Goal: Communication & Community: Answer question/provide support

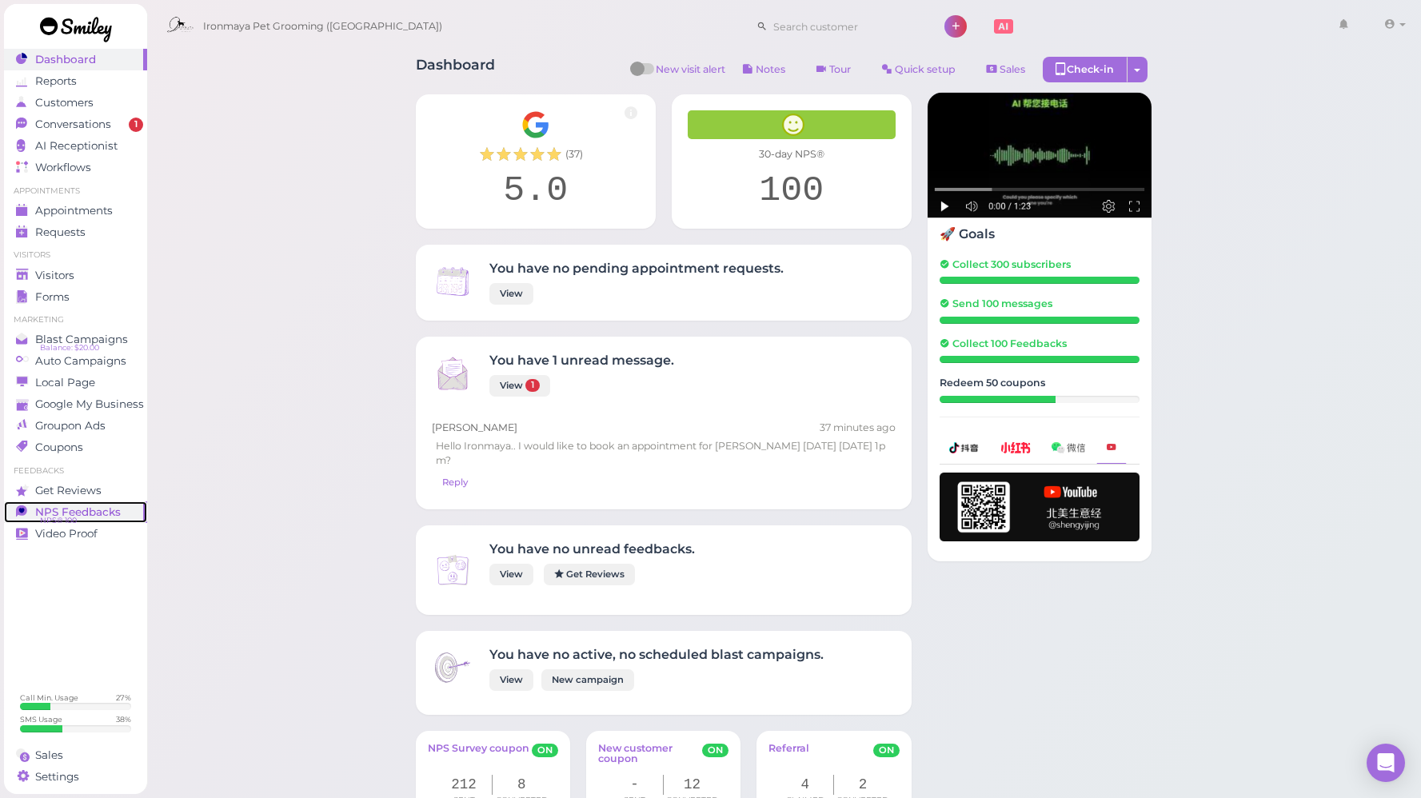
click at [66, 514] on span "NPS® 100" at bounding box center [58, 520] width 37 height 13
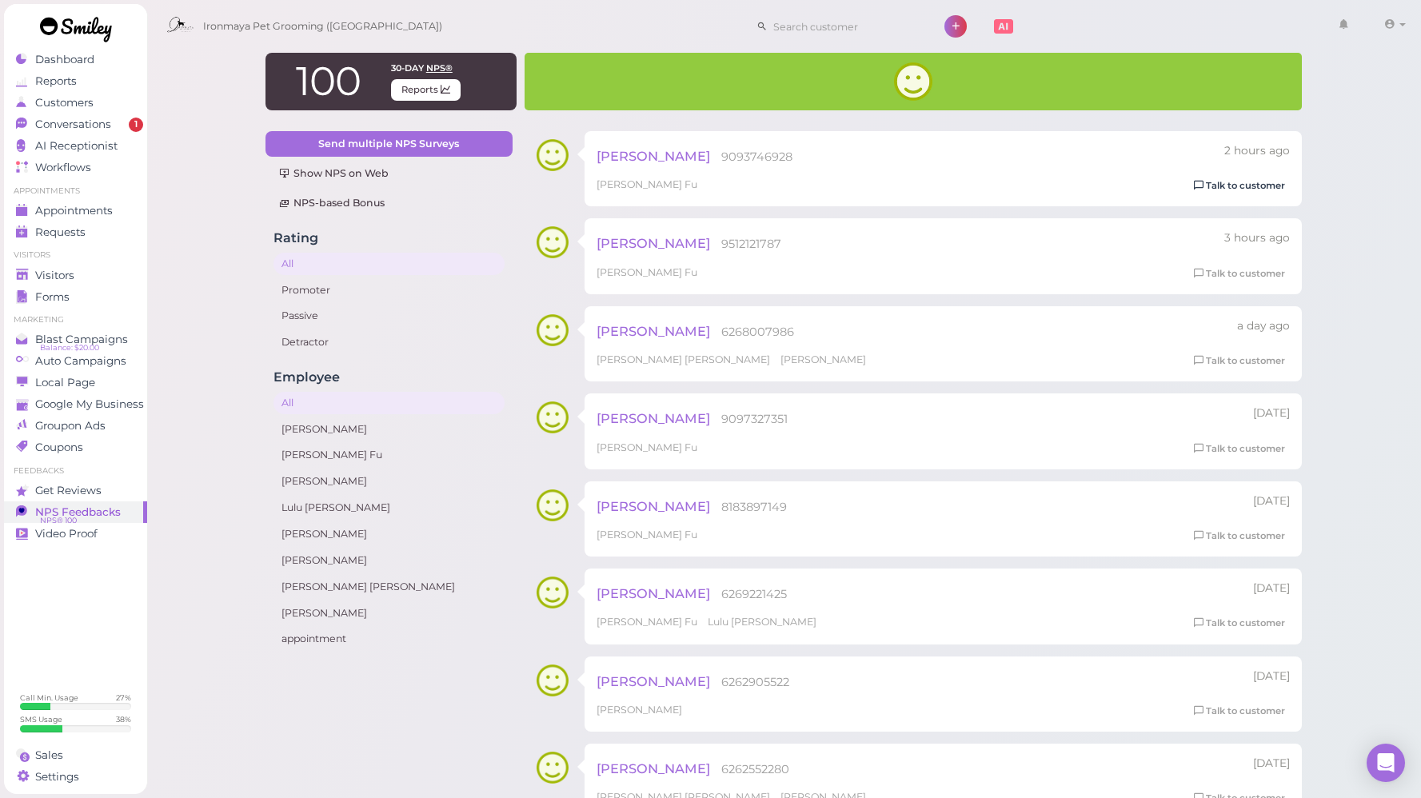
click at [1262, 191] on link "Talk to customer" at bounding box center [1239, 186] width 101 height 17
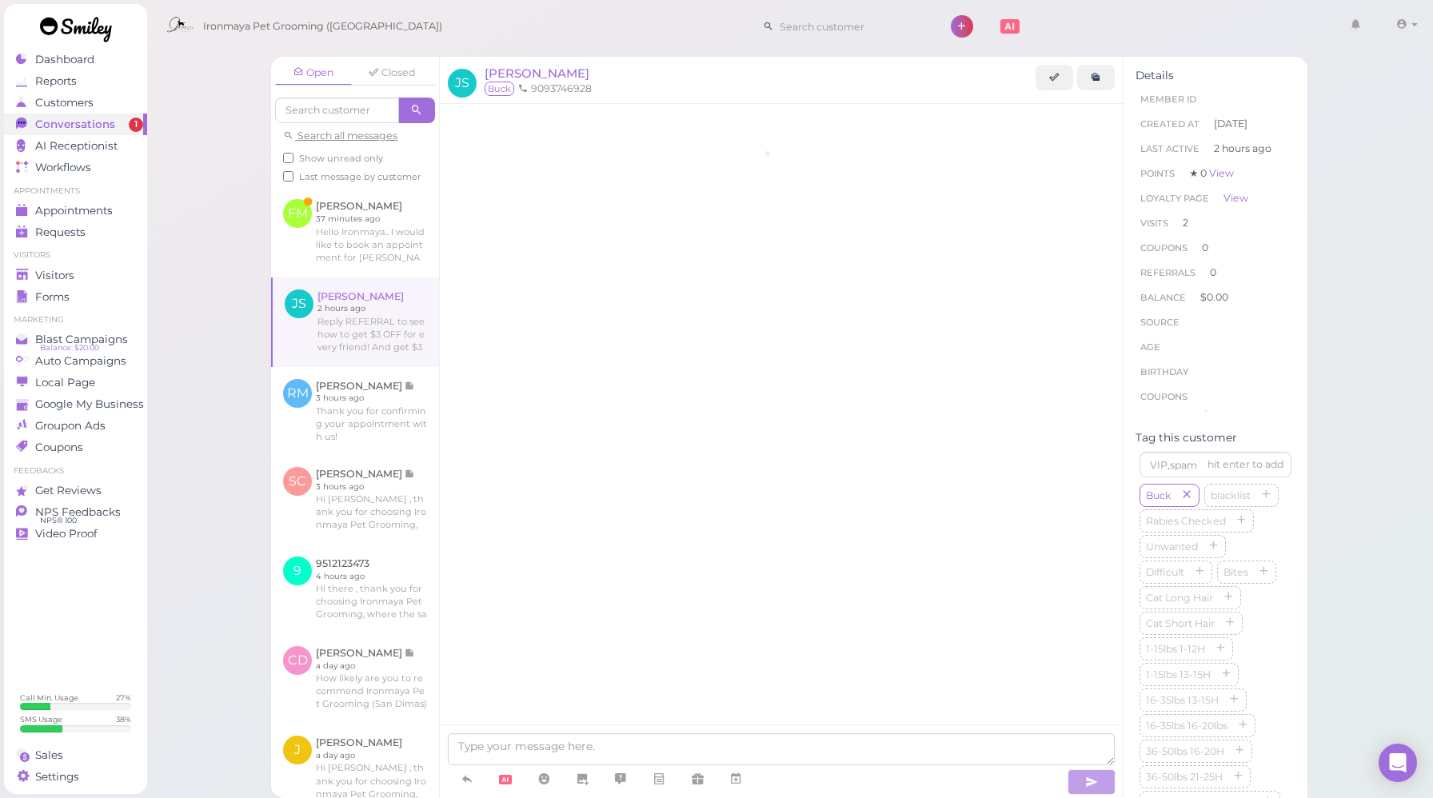
scroll to position [1028, 0]
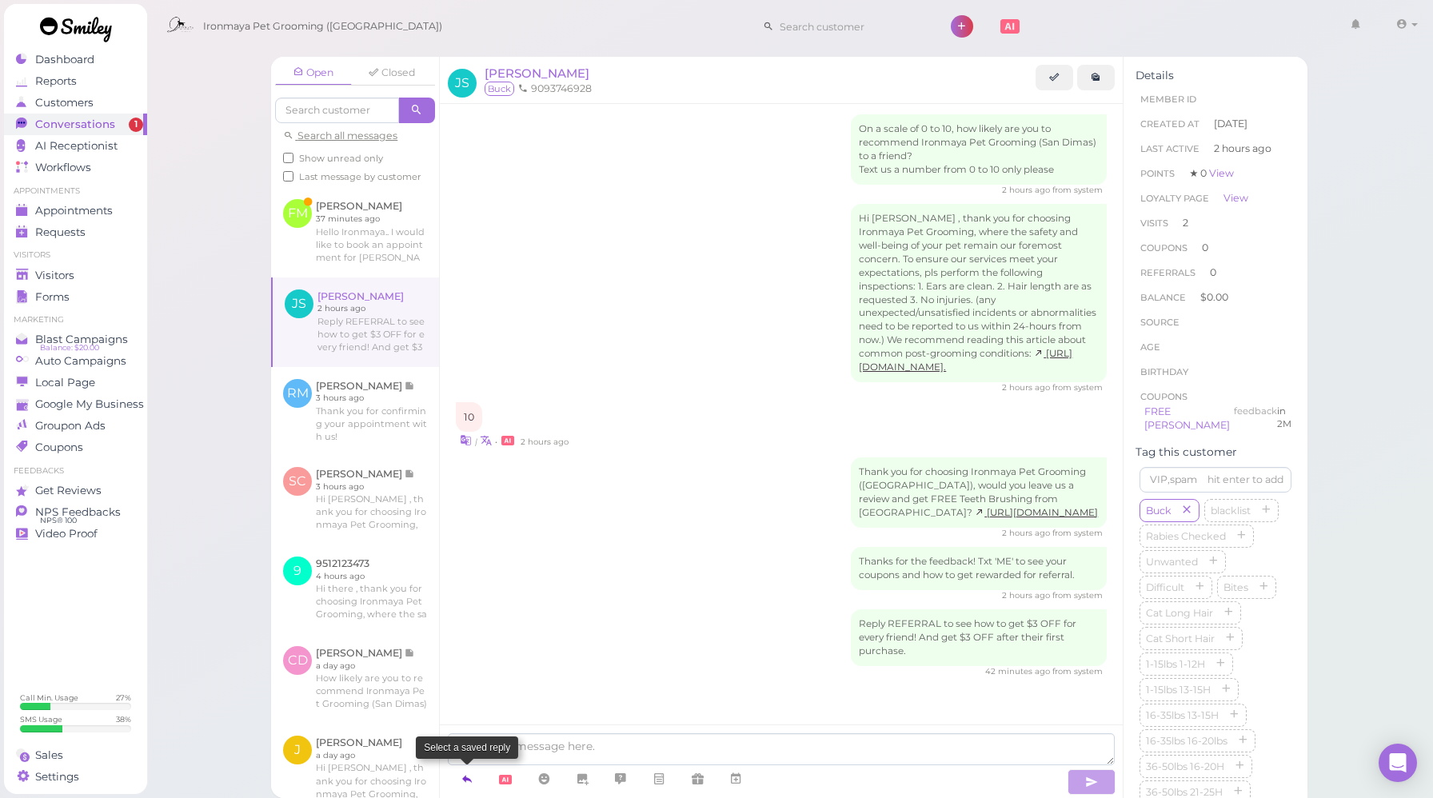
click at [472, 782] on icon at bounding box center [467, 779] width 13 height 16
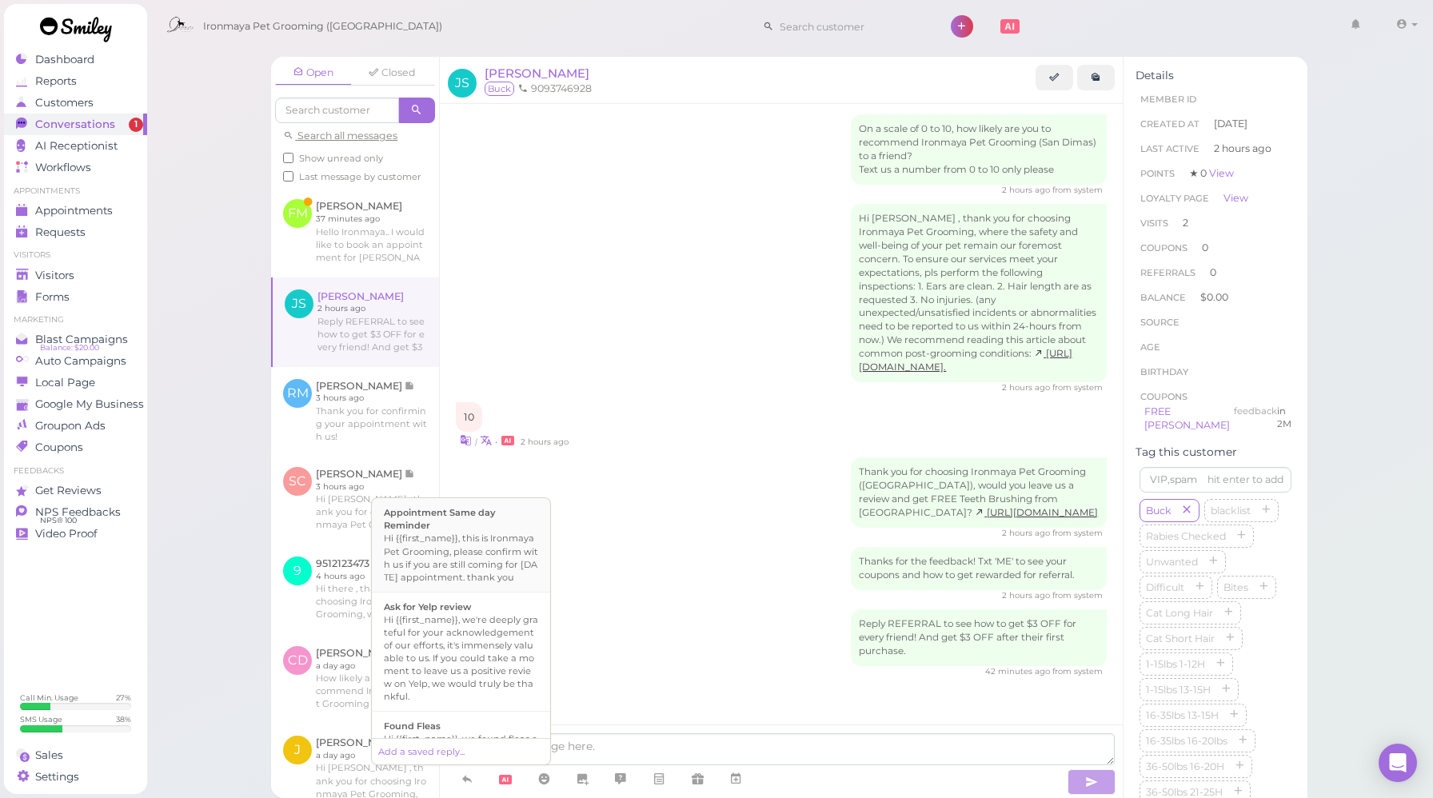
scroll to position [182, 0]
click at [458, 554] on b "Ask for Yelp review" at bounding box center [427, 548] width 87 height 11
type textarea "Hi {{first_name}}, we're deeply grateful for your acknowledgement of our effort…"
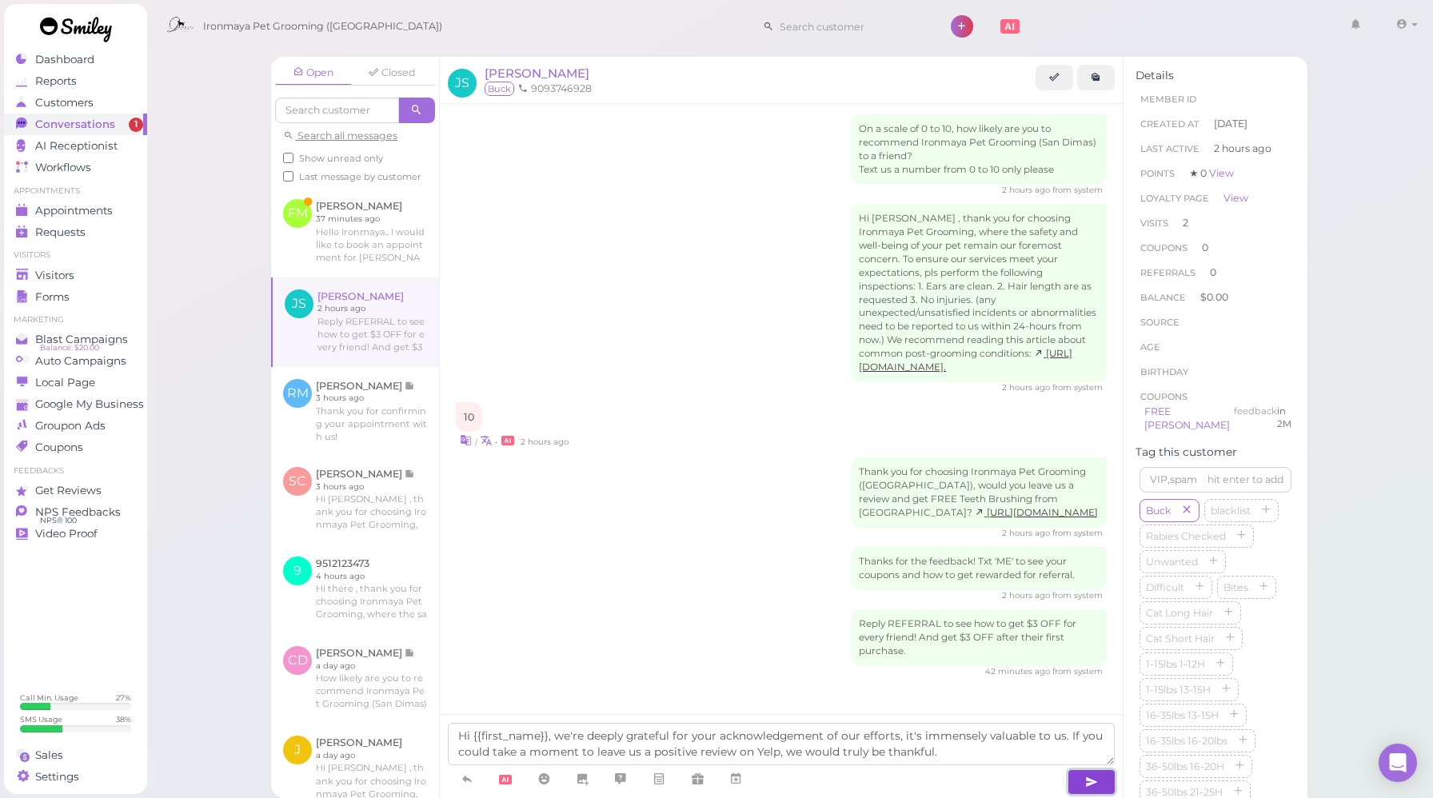
click at [1081, 785] on button "button" at bounding box center [1092, 782] width 48 height 26
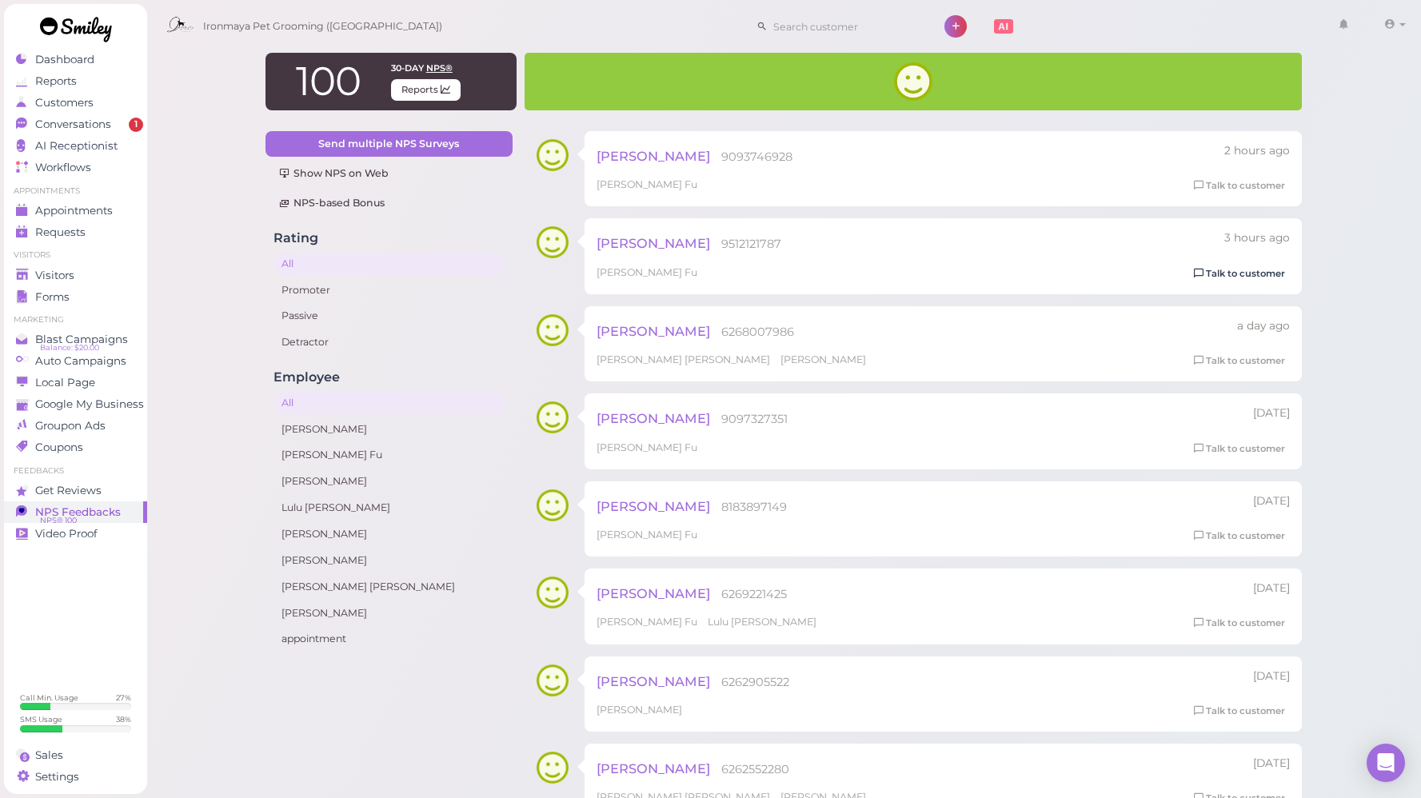
click at [1234, 278] on link "Talk to customer" at bounding box center [1239, 274] width 101 height 17
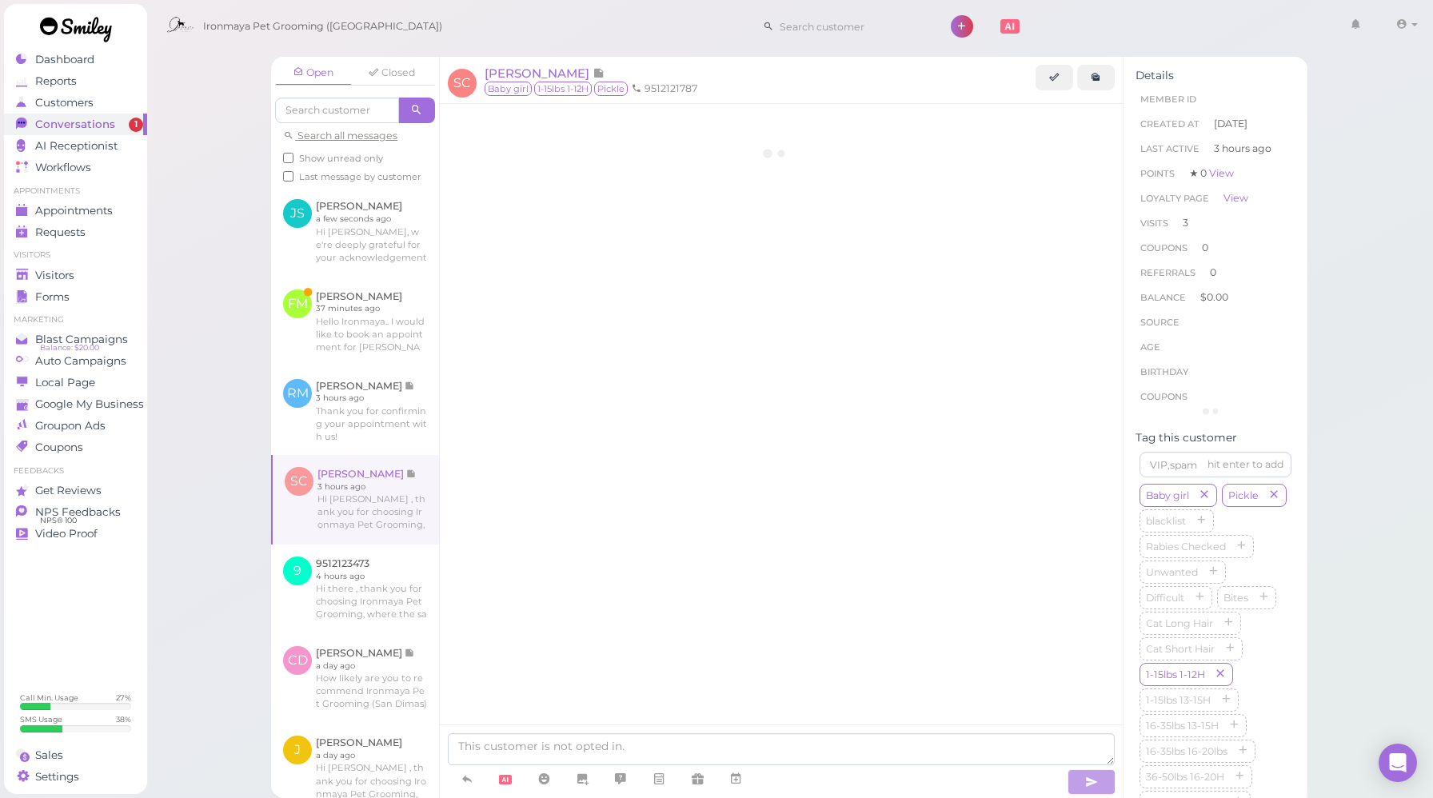
scroll to position [1953, 0]
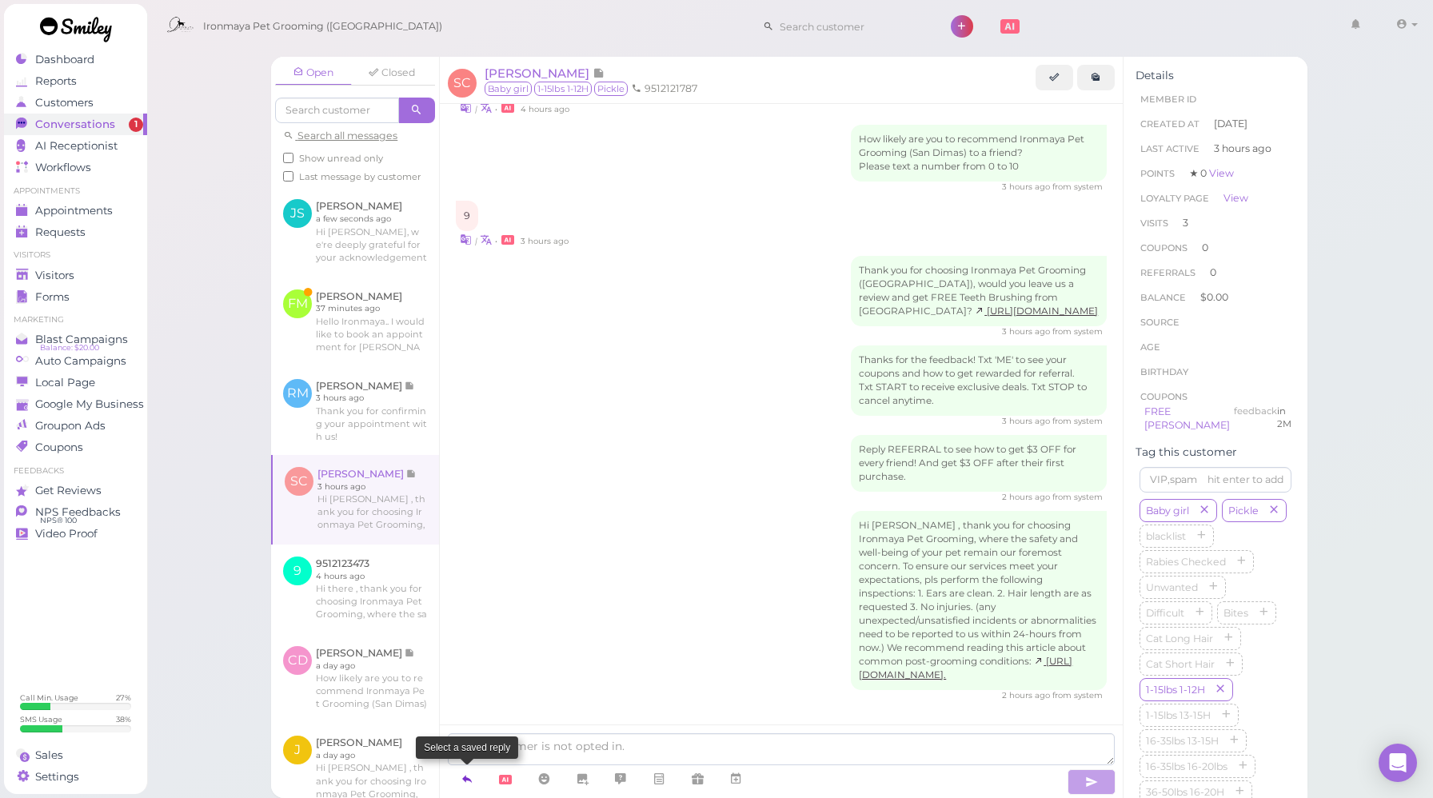
click at [466, 782] on icon at bounding box center [467, 779] width 13 height 16
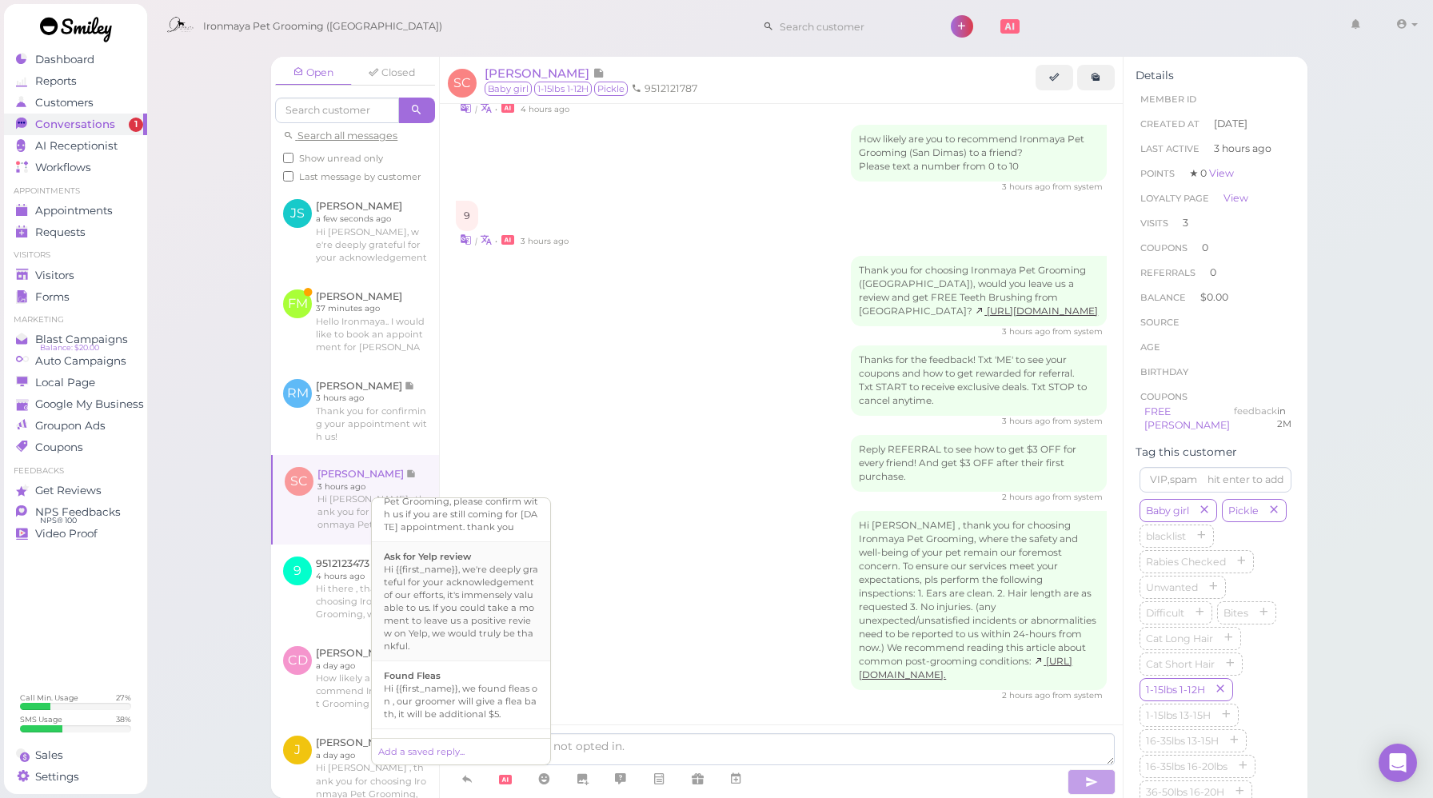
scroll to position [180, 0]
click at [453, 602] on div "Hi {{first_name}}, we're deeply grateful for your acknowledgement of our effort…" at bounding box center [461, 602] width 154 height 90
type textarea "Hi {{first_name}}, we're deeply grateful for your acknowledgement of our effort…"
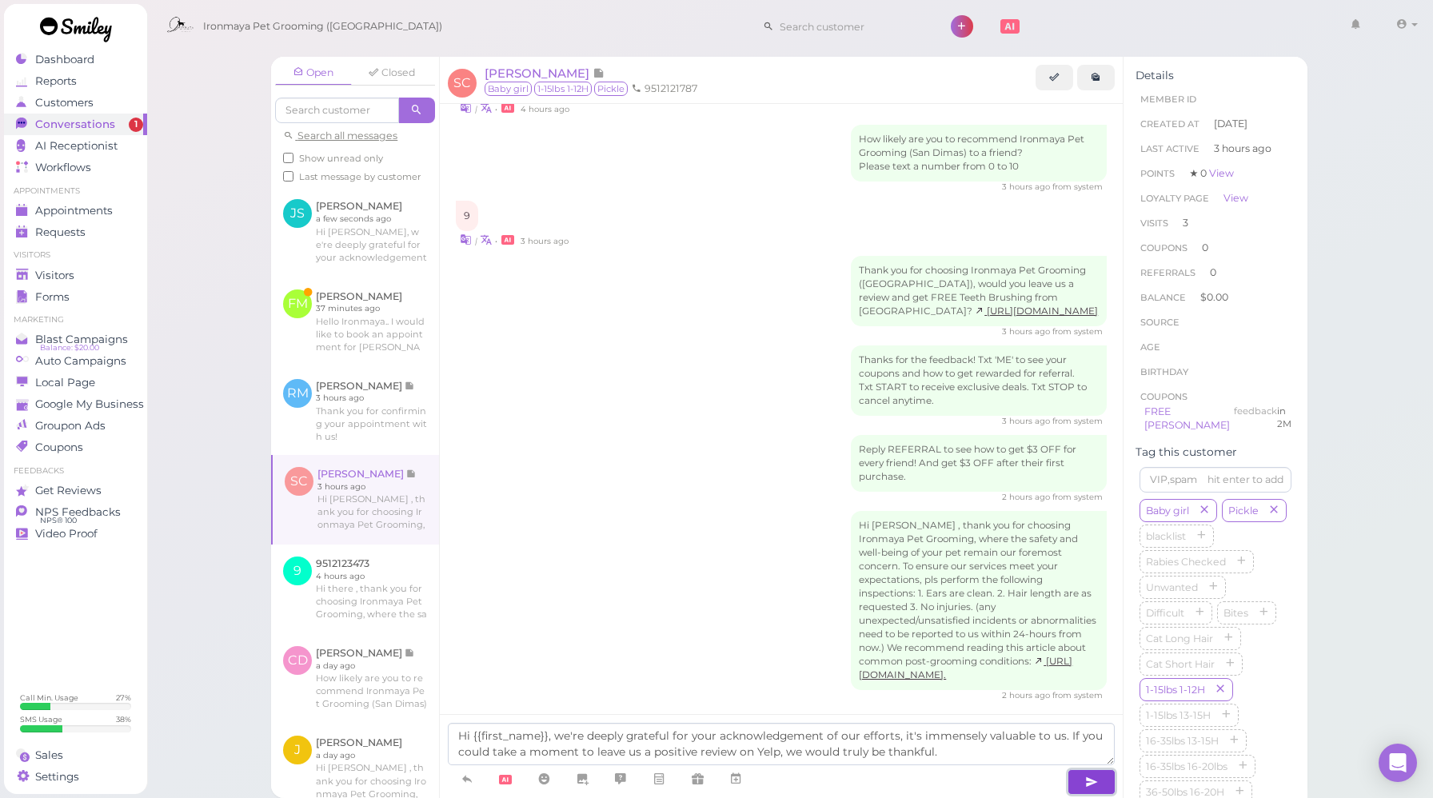
click at [1109, 780] on button "button" at bounding box center [1092, 782] width 48 height 26
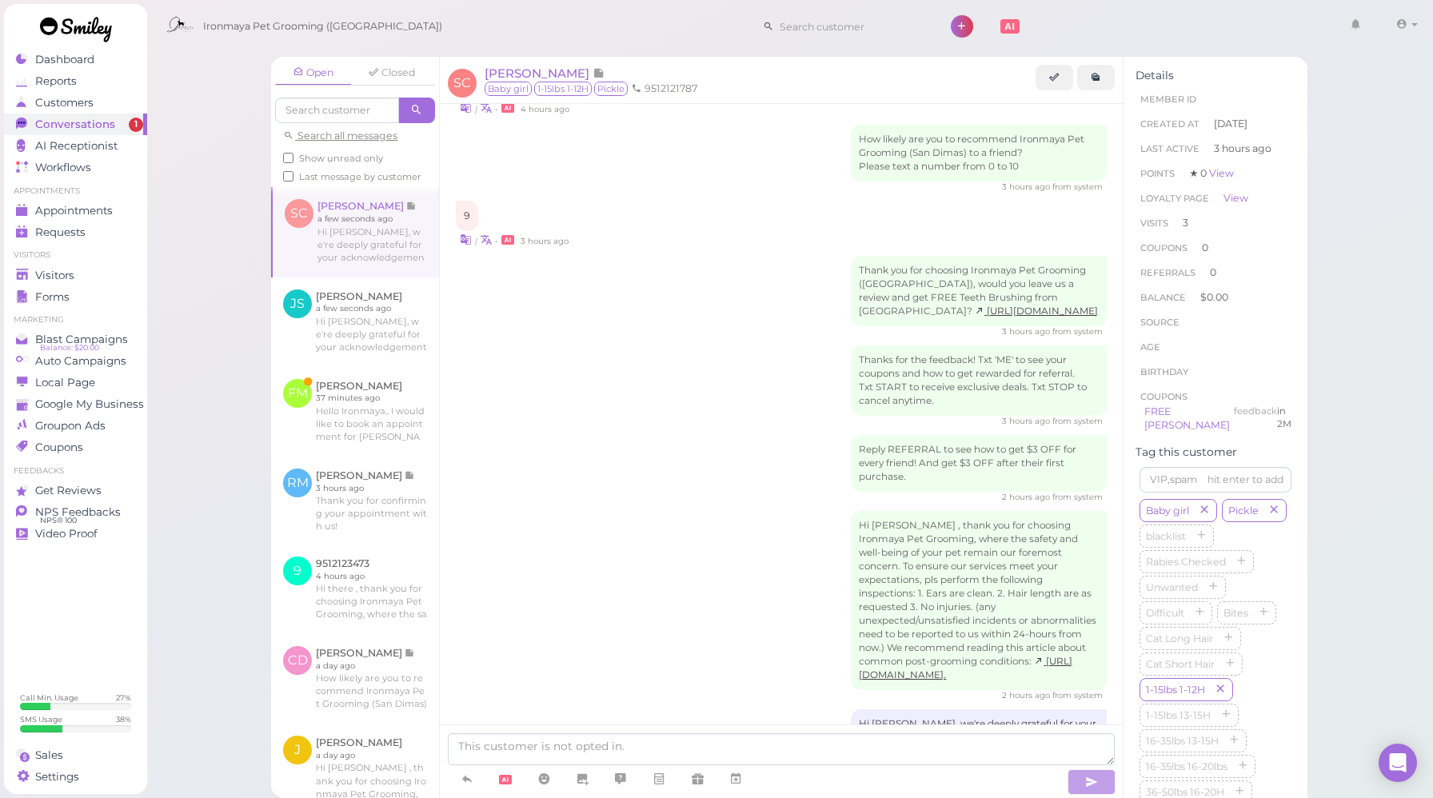
scroll to position [2044, 0]
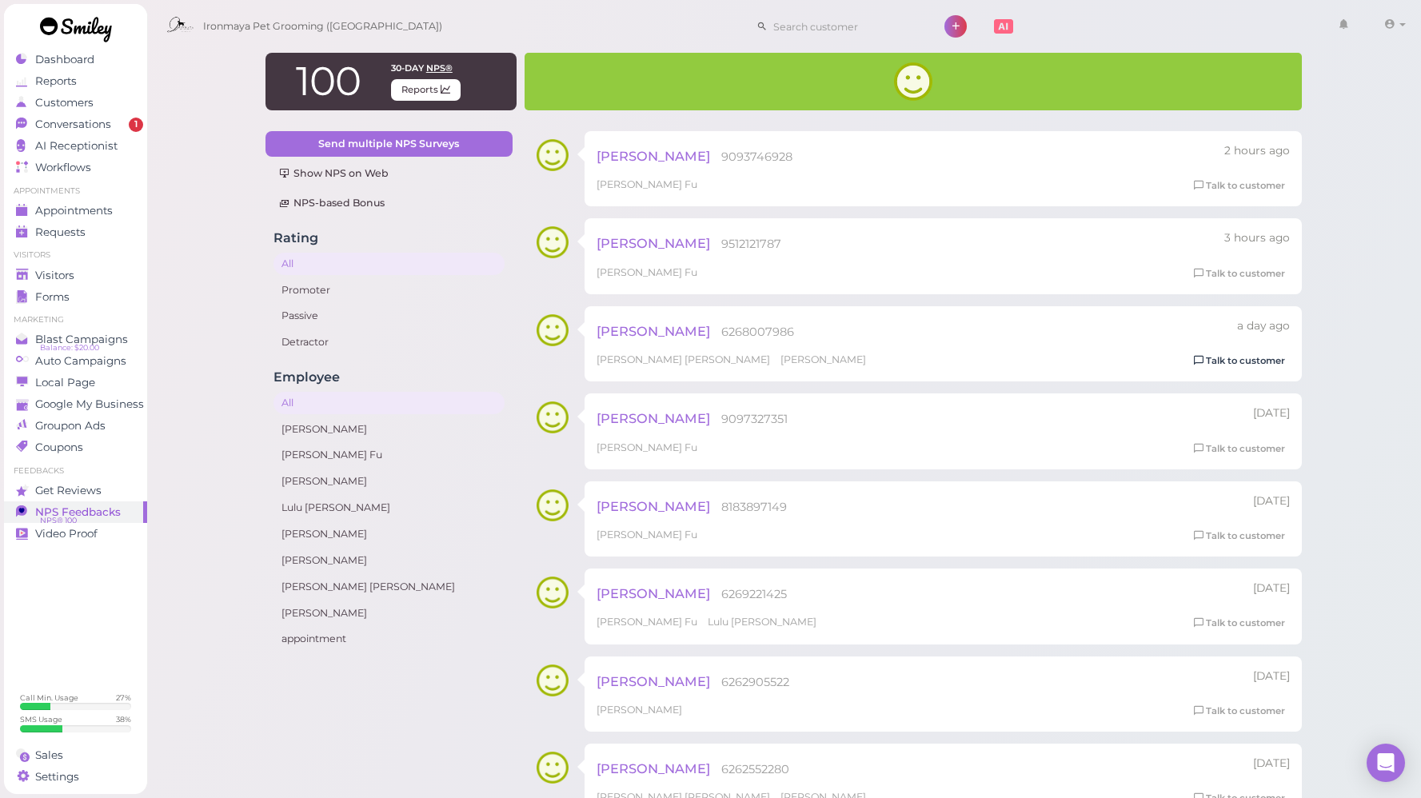
click at [1205, 363] on link "Talk to customer" at bounding box center [1239, 361] width 101 height 17
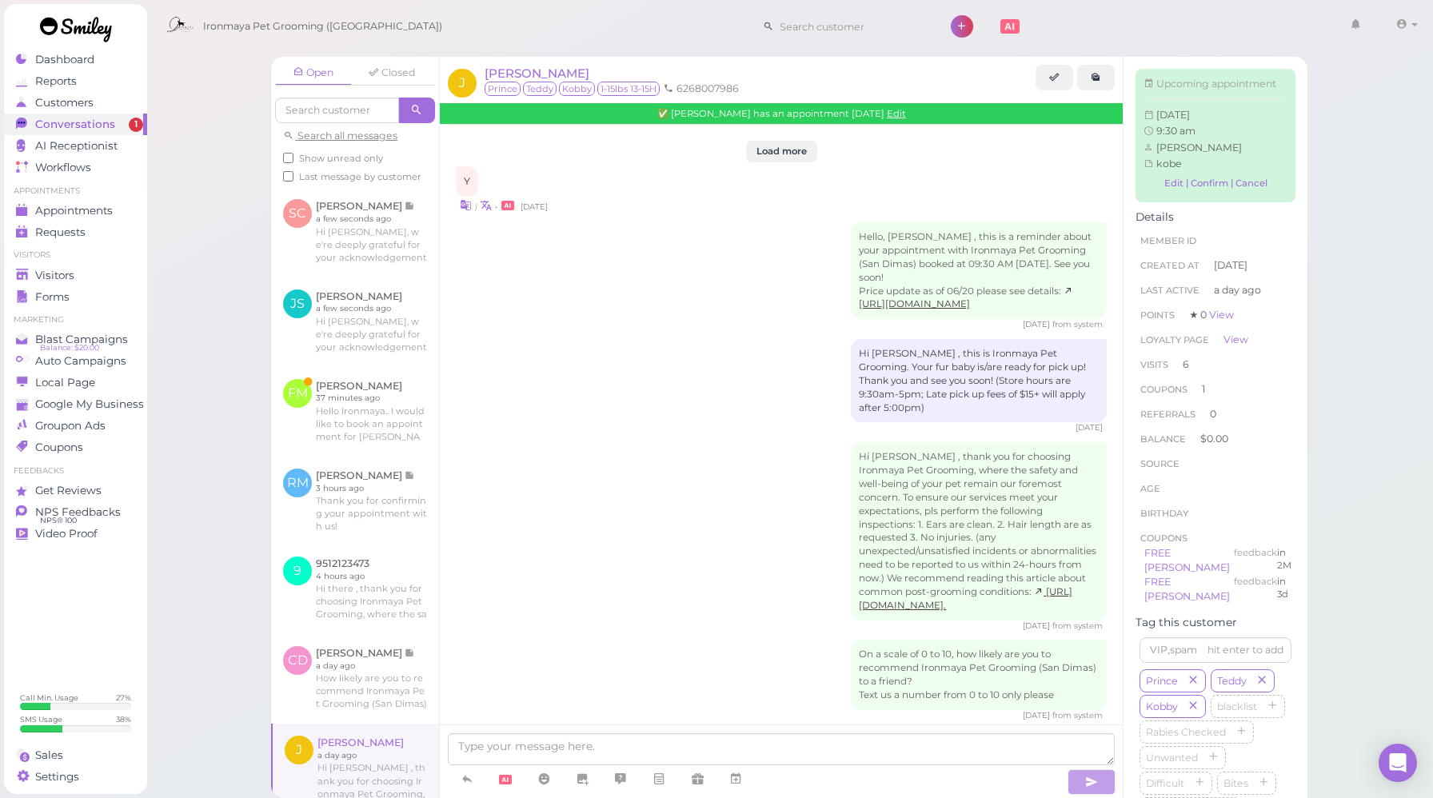
scroll to position [2388, 0]
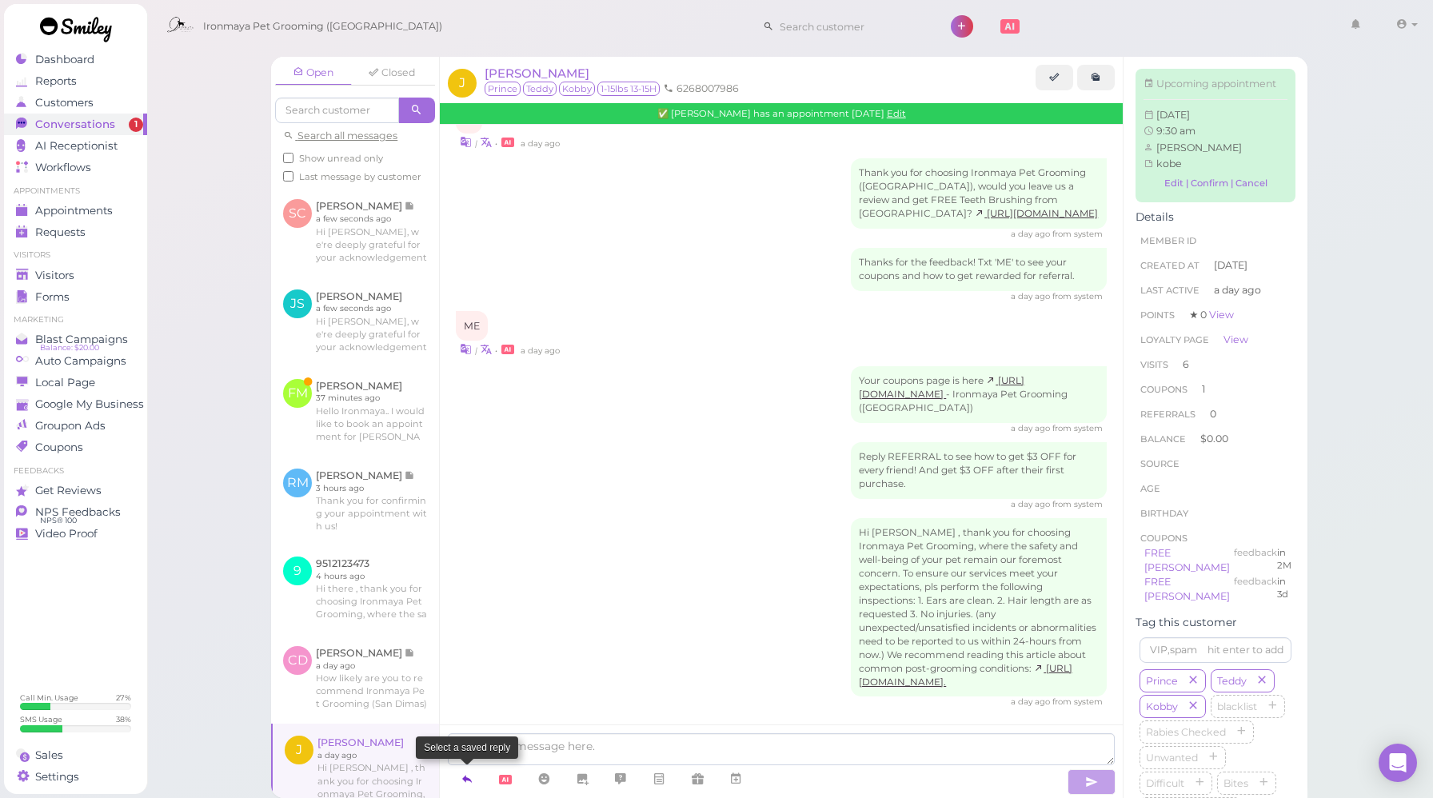
click at [479, 784] on link at bounding box center [467, 779] width 38 height 28
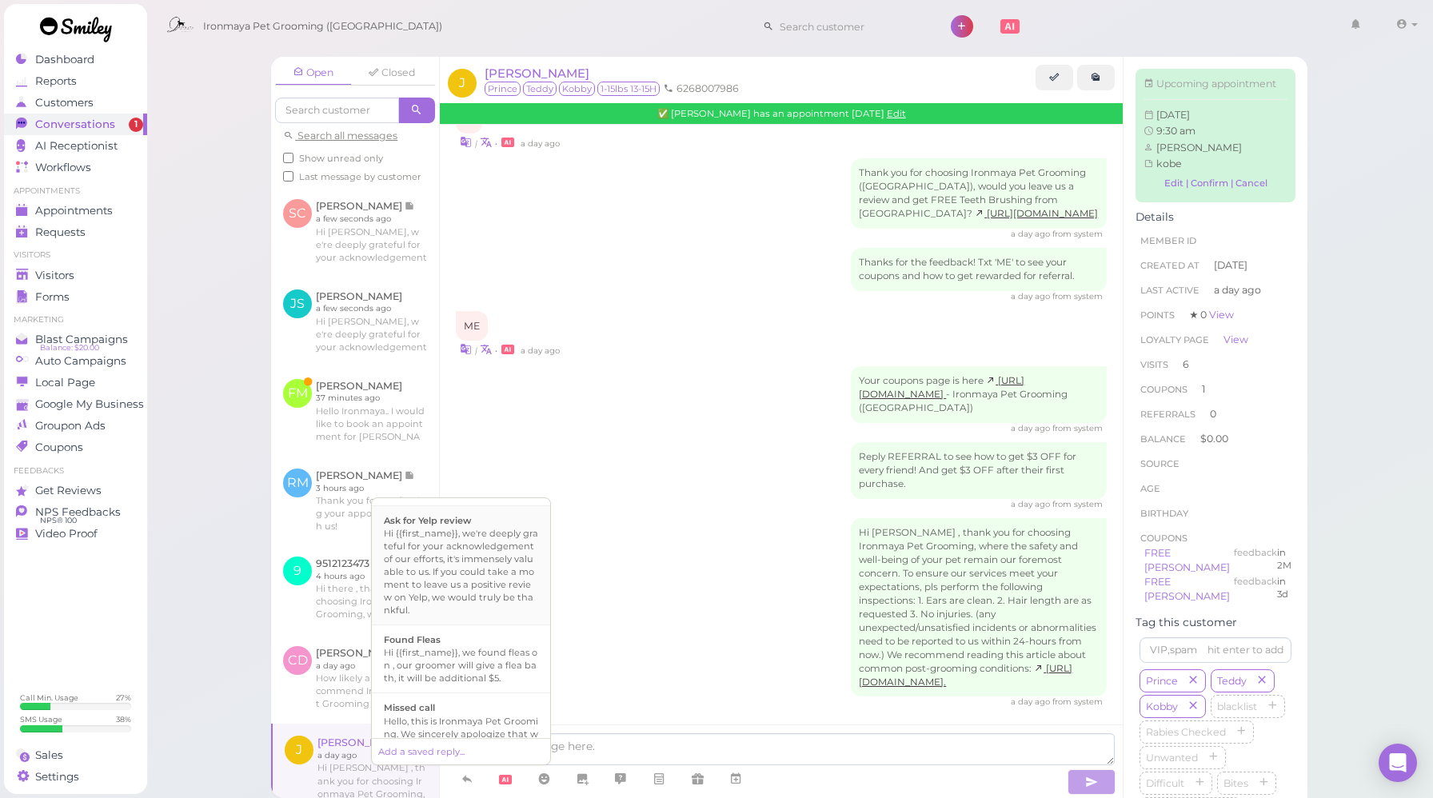
scroll to position [220, 0]
click at [472, 606] on div "Hi {{first_name}}, we're deeply grateful for your acknowledgement of our effort…" at bounding box center [461, 562] width 154 height 90
type textarea "Hi {{first_name}}, we're deeply grateful for your acknowledgement of our effort…"
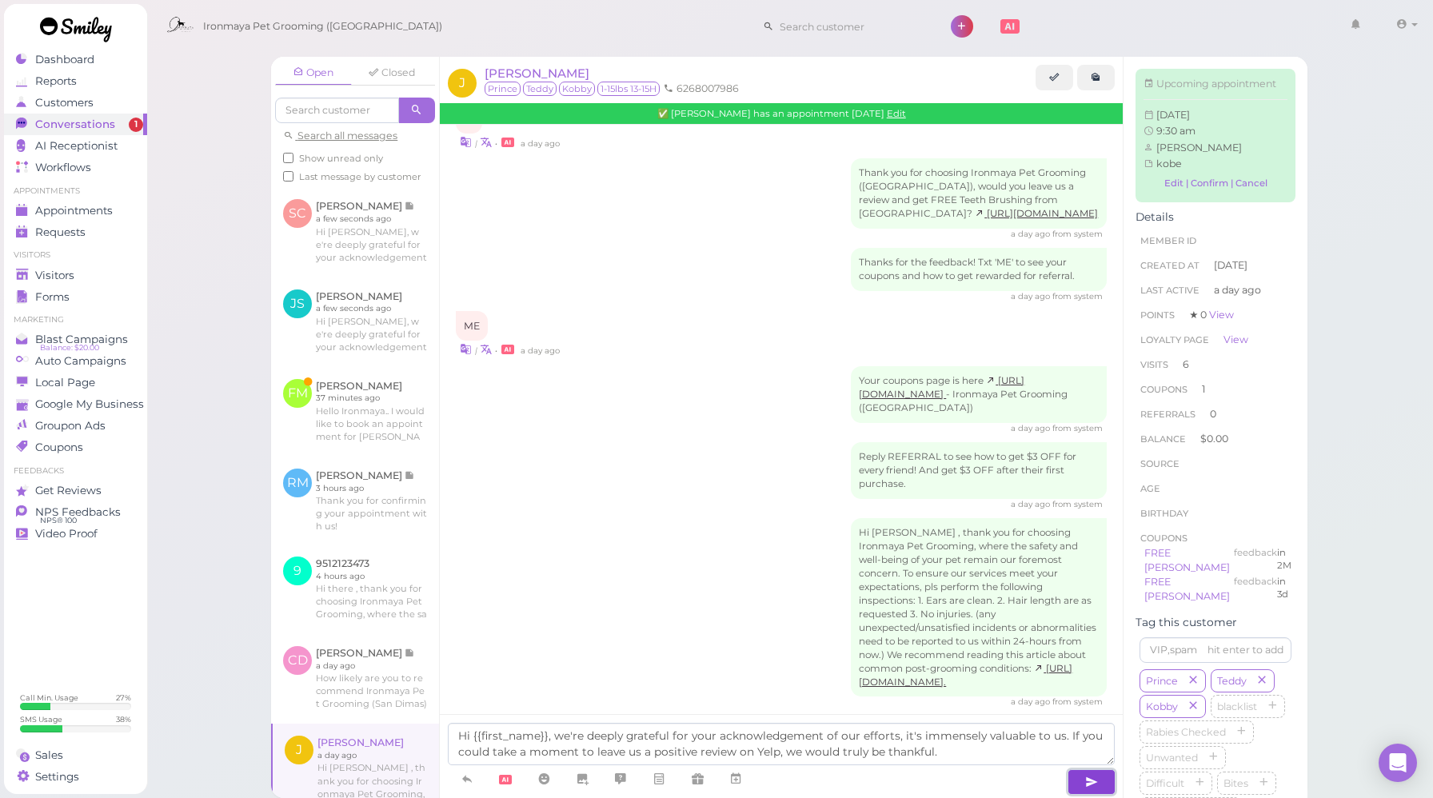
click at [1108, 781] on button "button" at bounding box center [1092, 782] width 48 height 26
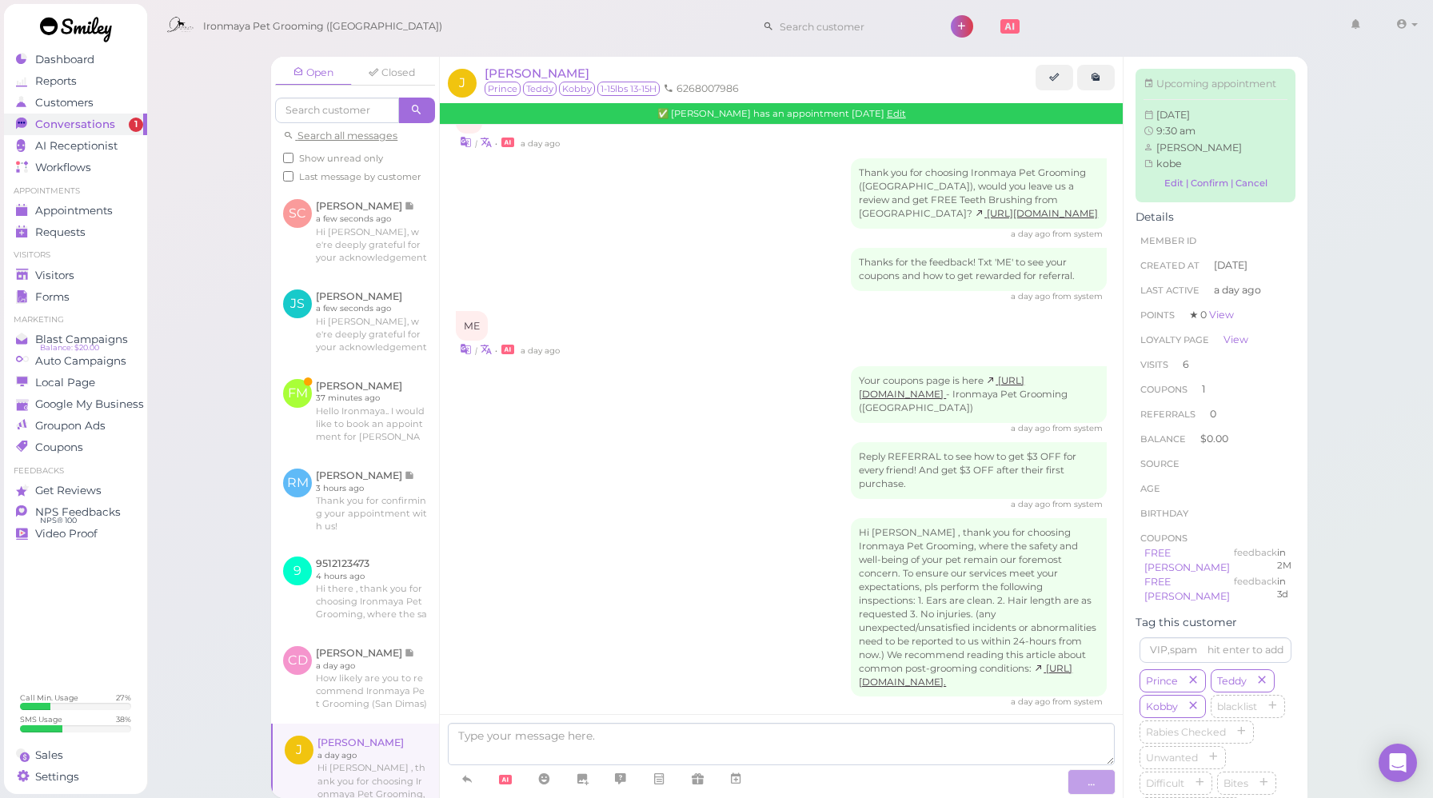
scroll to position [2480, 0]
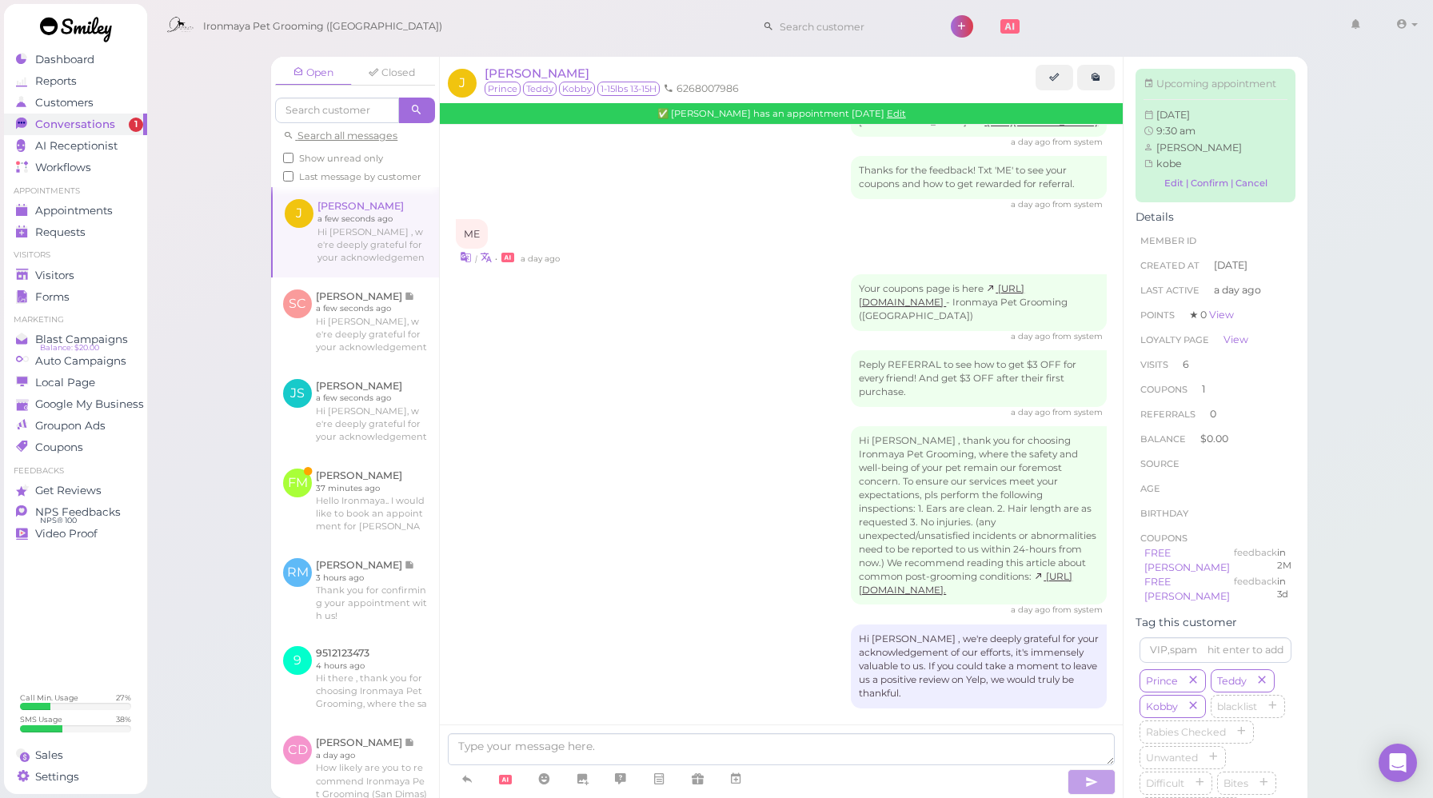
click at [239, 358] on div "Open Closed Search all messages Show unread only Last message by customer J [PE…" at bounding box center [790, 399] width 1288 height 798
